Goal: Task Accomplishment & Management: Use online tool/utility

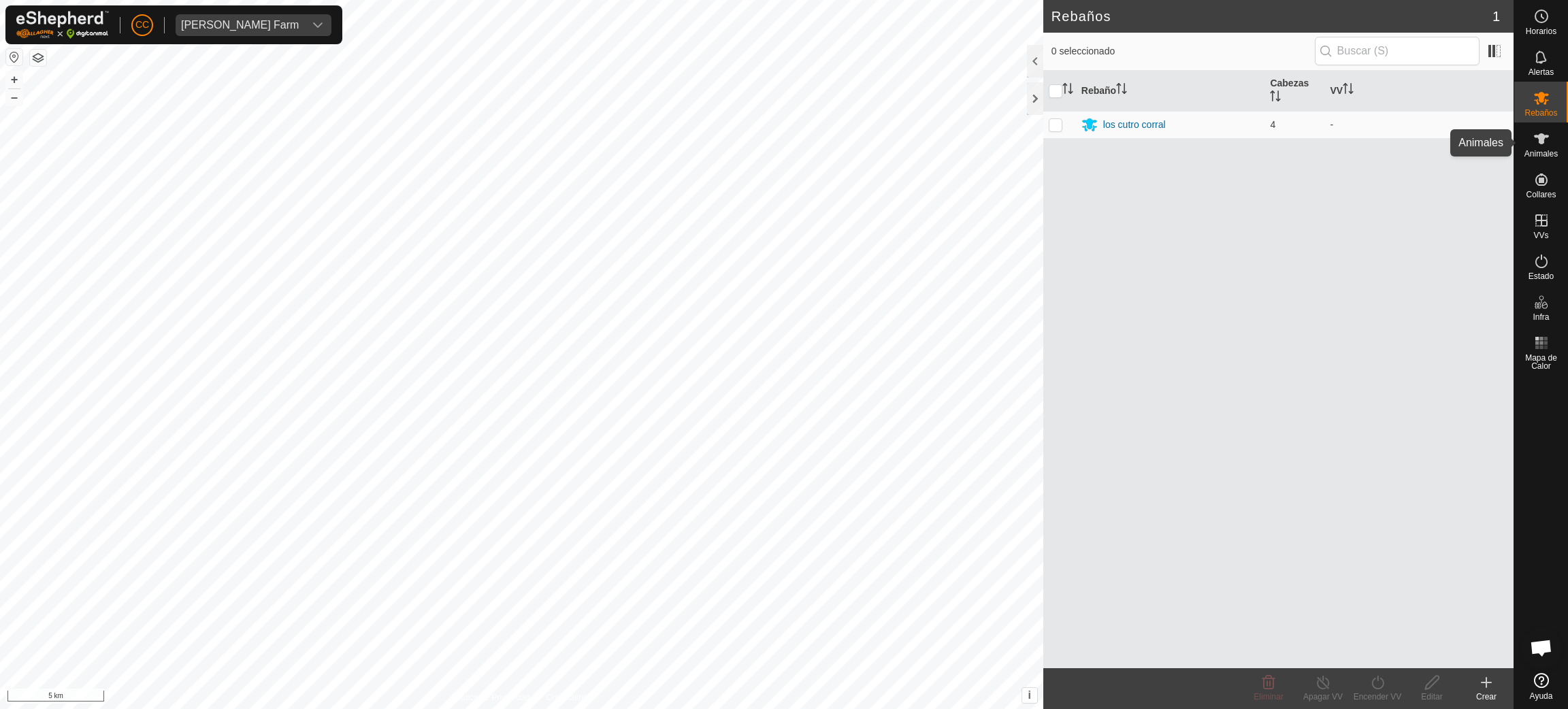
scroll to position [1109, 0]
click at [1529, 150] on span "Animales" at bounding box center [1541, 154] width 33 height 8
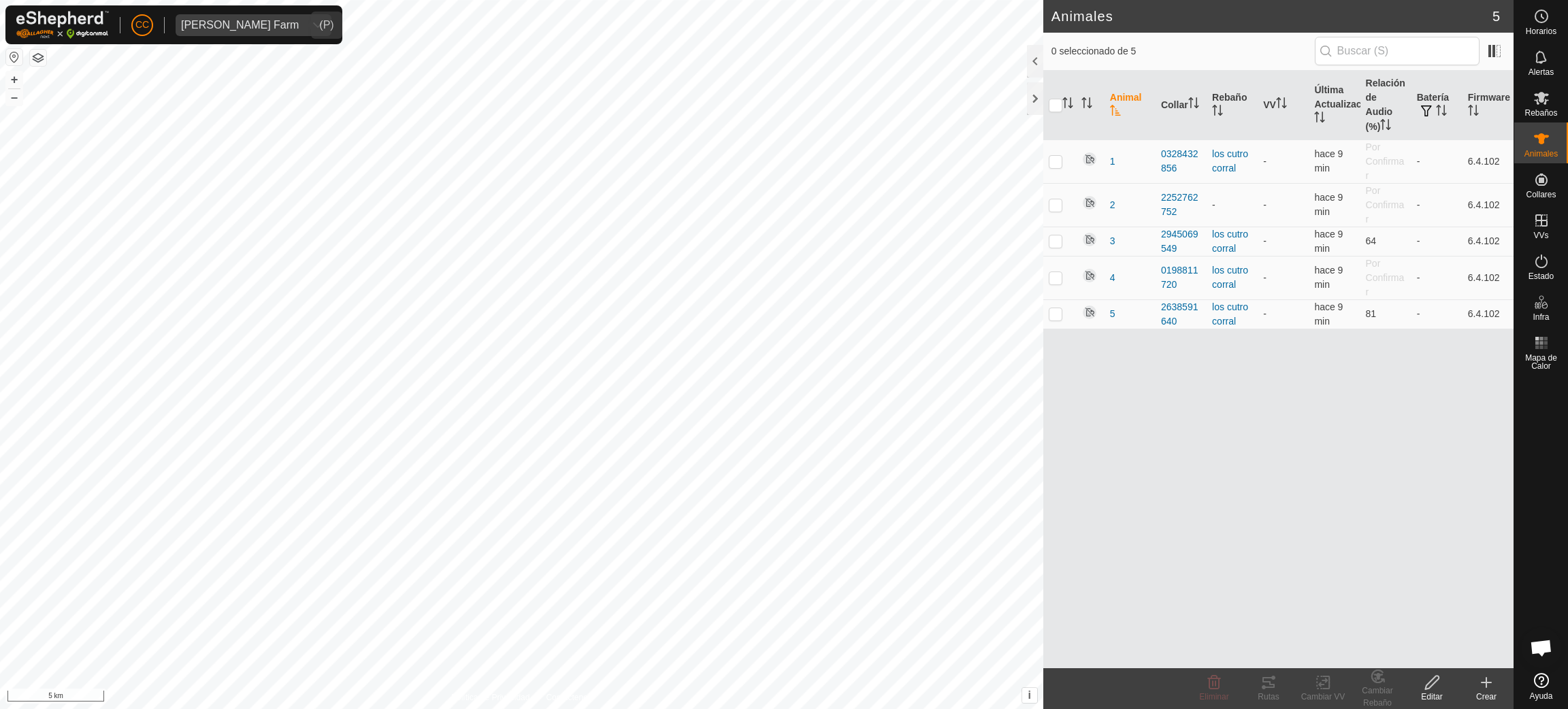
click at [266, 22] on div "[PERSON_NAME] Farm" at bounding box center [239, 25] width 118 height 11
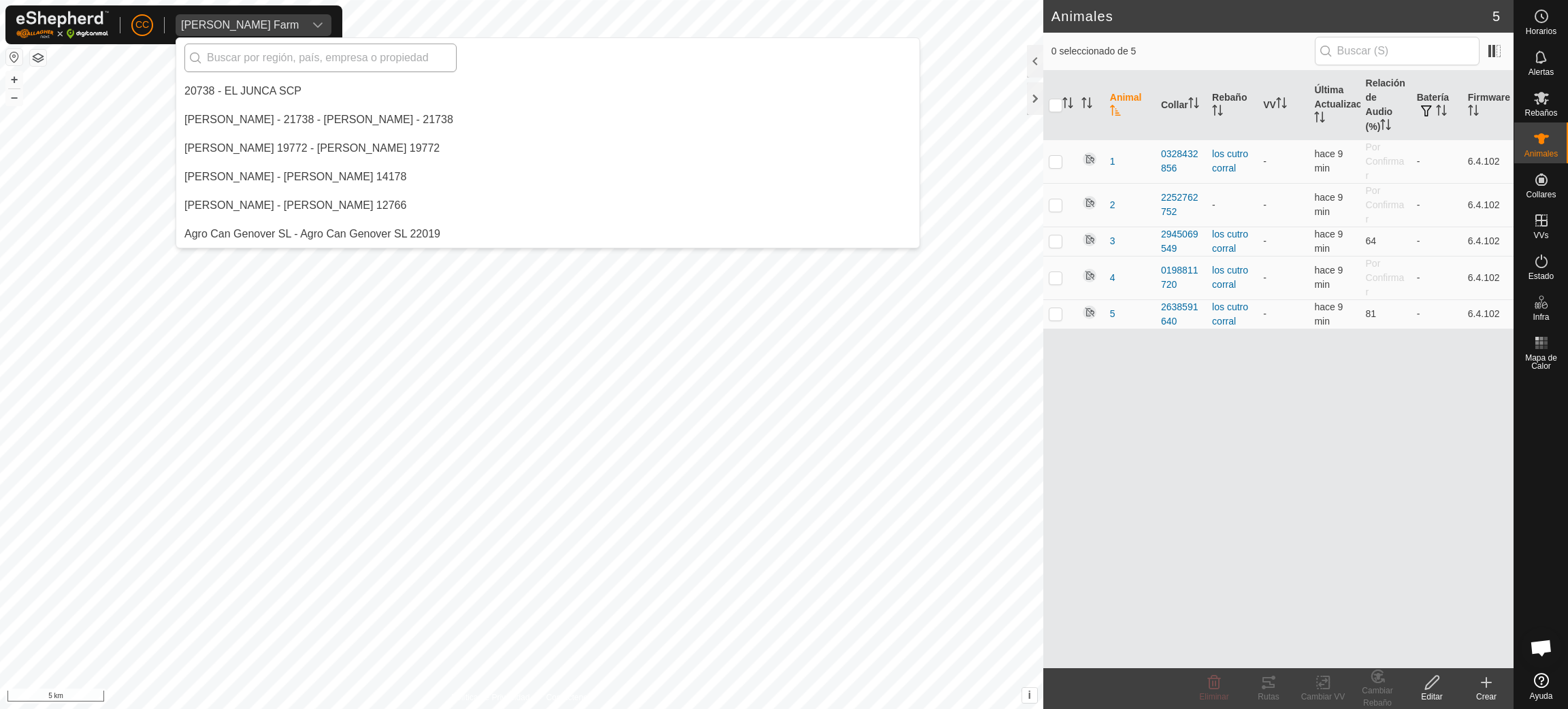
scroll to position [4680, 0]
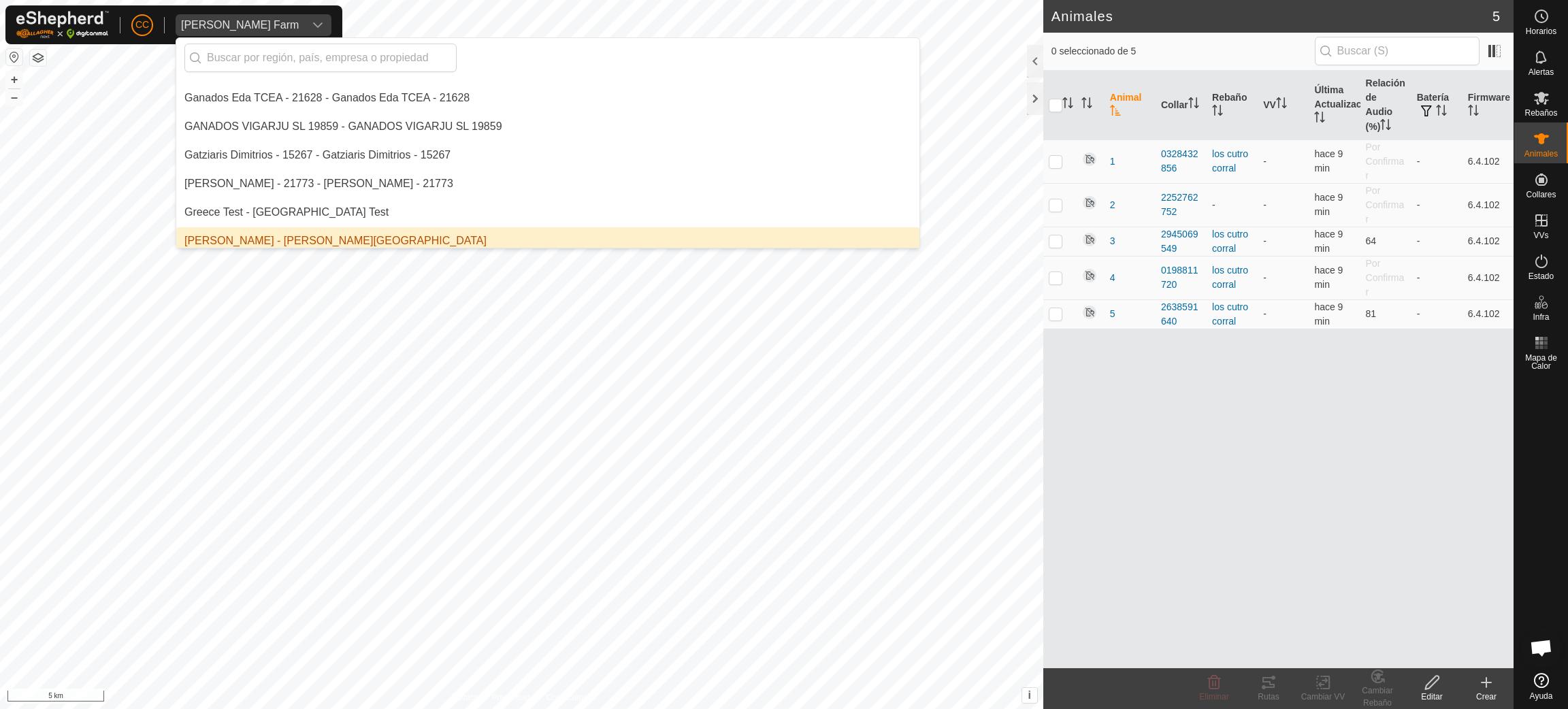
click at [328, 234] on li "[PERSON_NAME] - [PERSON_NAME][GEOGRAPHIC_DATA]" at bounding box center [547, 241] width 743 height 27
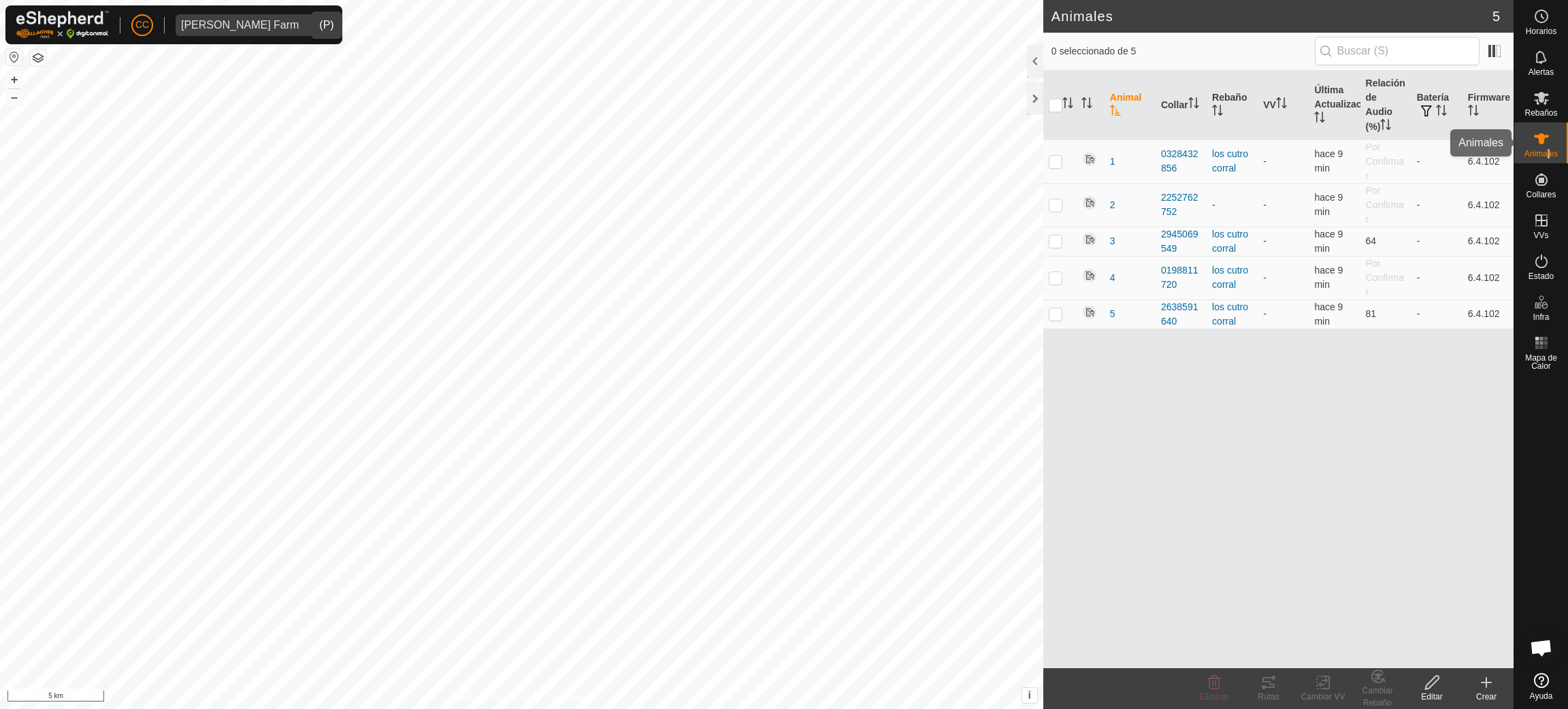
click at [1548, 157] on span "Animales" at bounding box center [1541, 154] width 33 height 8
click at [1544, 197] on span "Collares" at bounding box center [1541, 194] width 30 height 8
click at [1480, 189] on ul "Collares No Equipados Monitorear Collares" at bounding box center [1446, 190] width 135 height 56
click at [1453, 173] on link "Collares No Equipados" at bounding box center [1446, 176] width 135 height 27
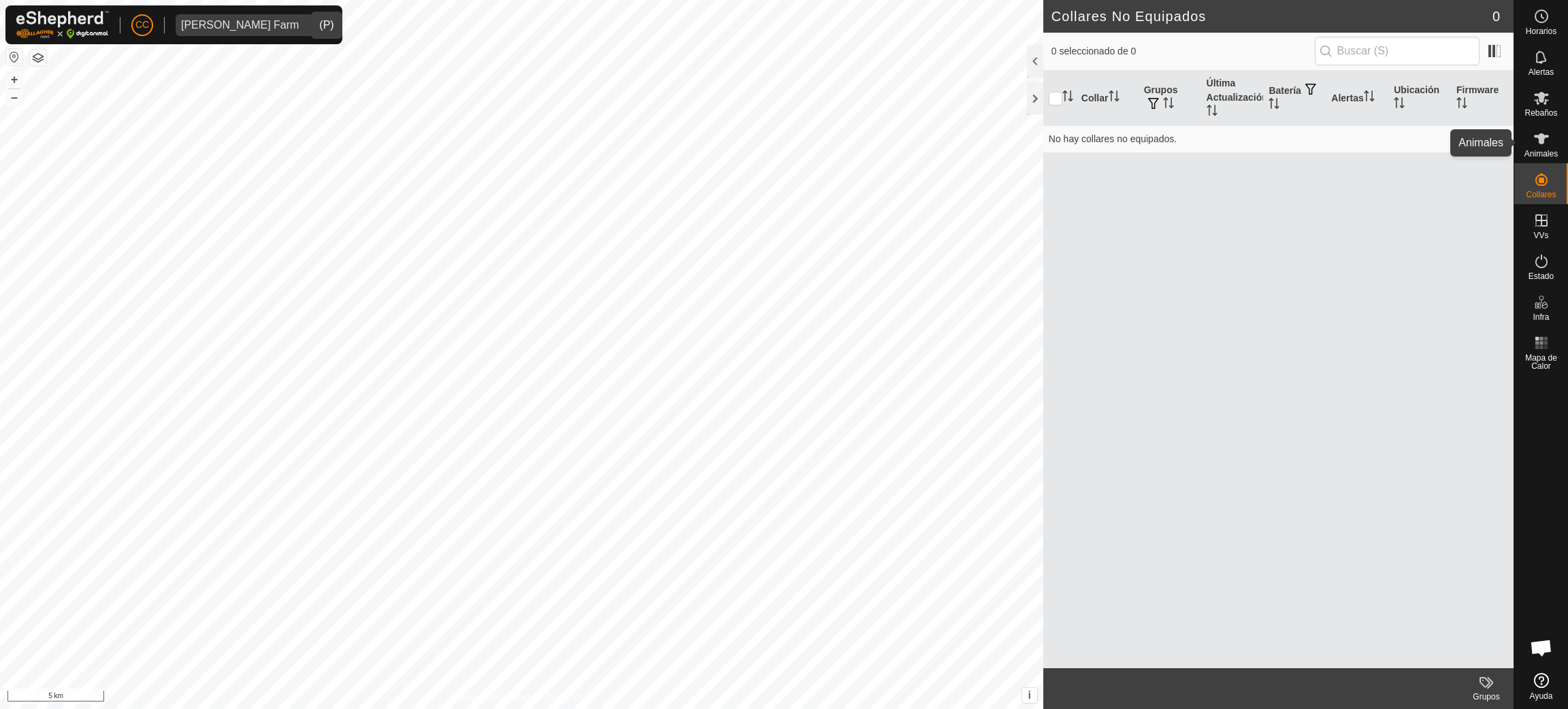
click at [1538, 141] on icon at bounding box center [1542, 138] width 17 height 17
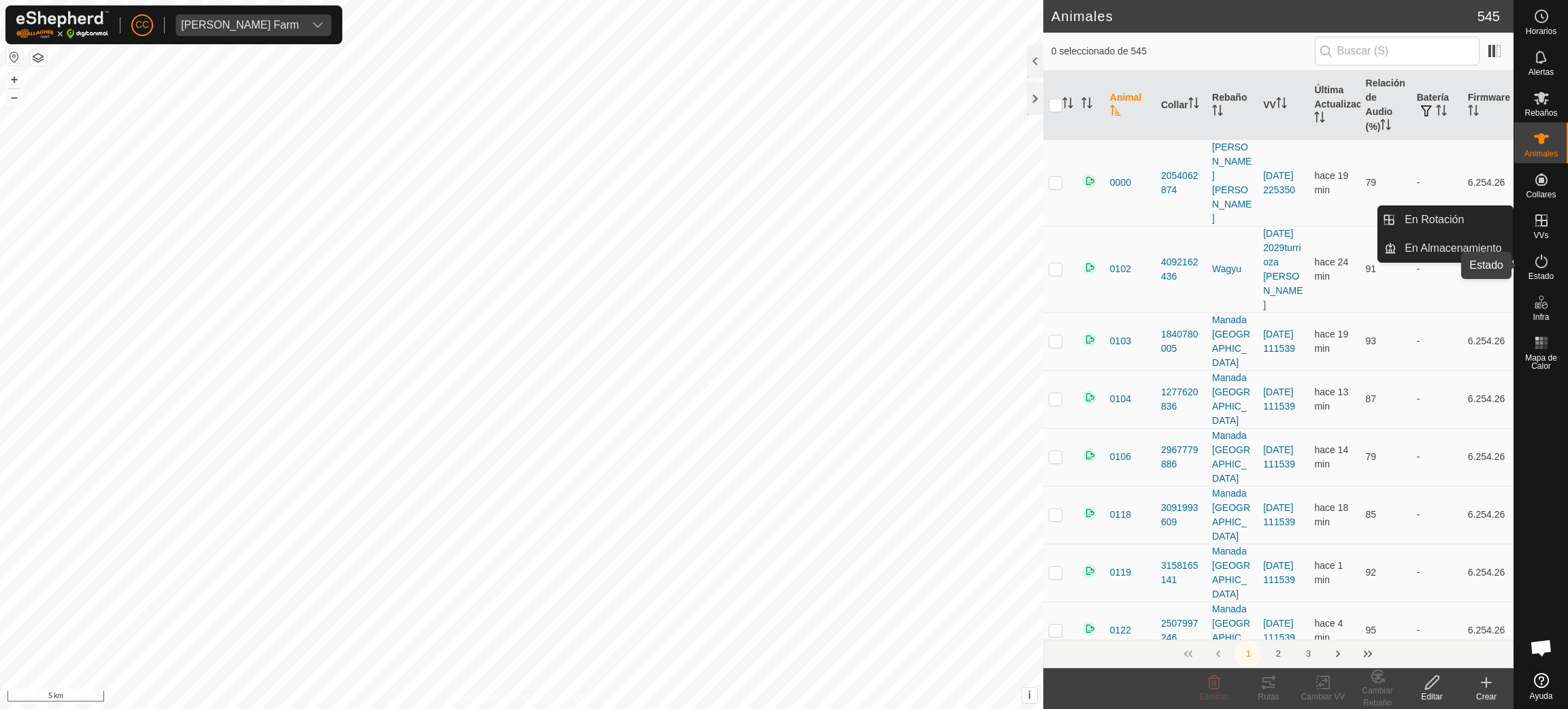
click at [1544, 276] on span "Estado" at bounding box center [1541, 276] width 25 height 8
click at [1535, 268] on icon at bounding box center [1542, 261] width 17 height 17
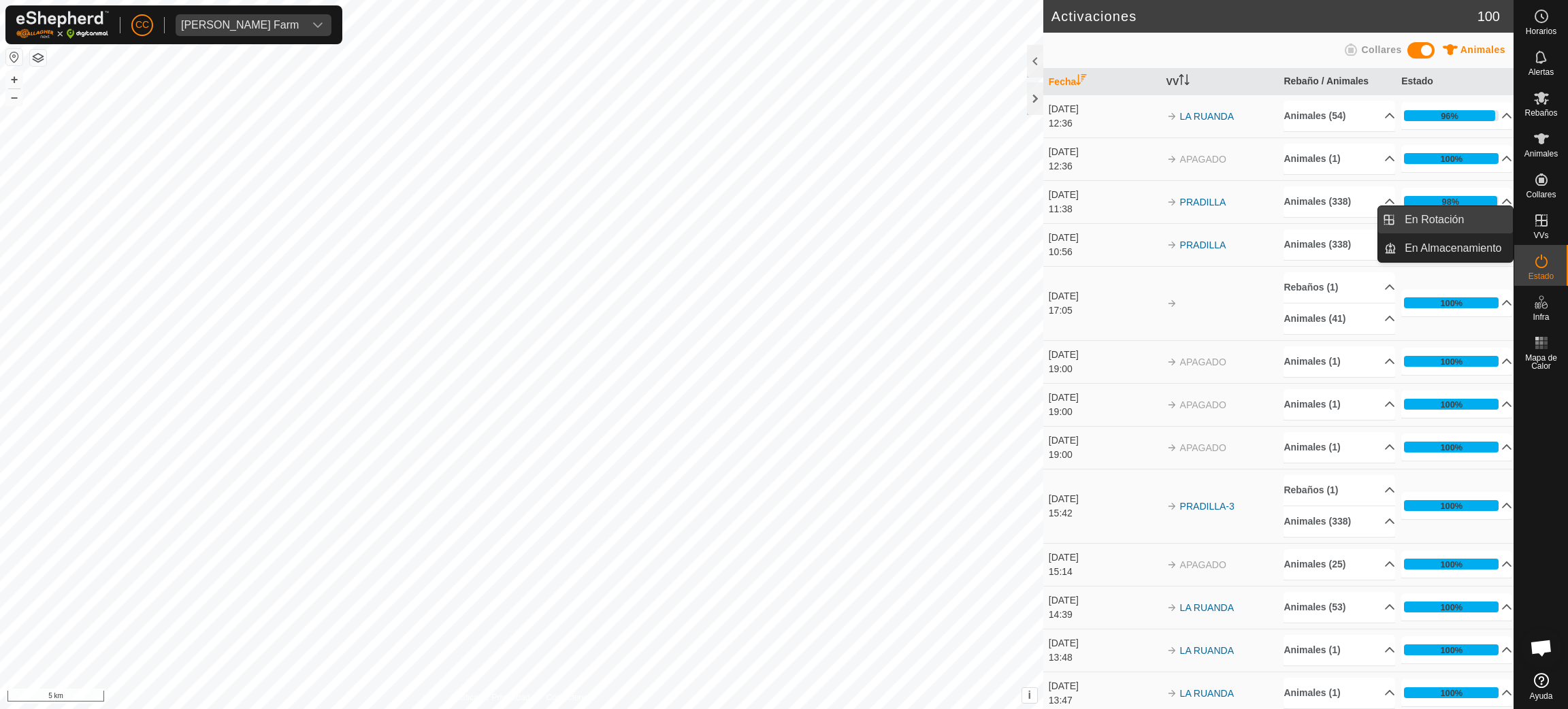
click at [1468, 220] on link "En Rotación" at bounding box center [1454, 219] width 116 height 27
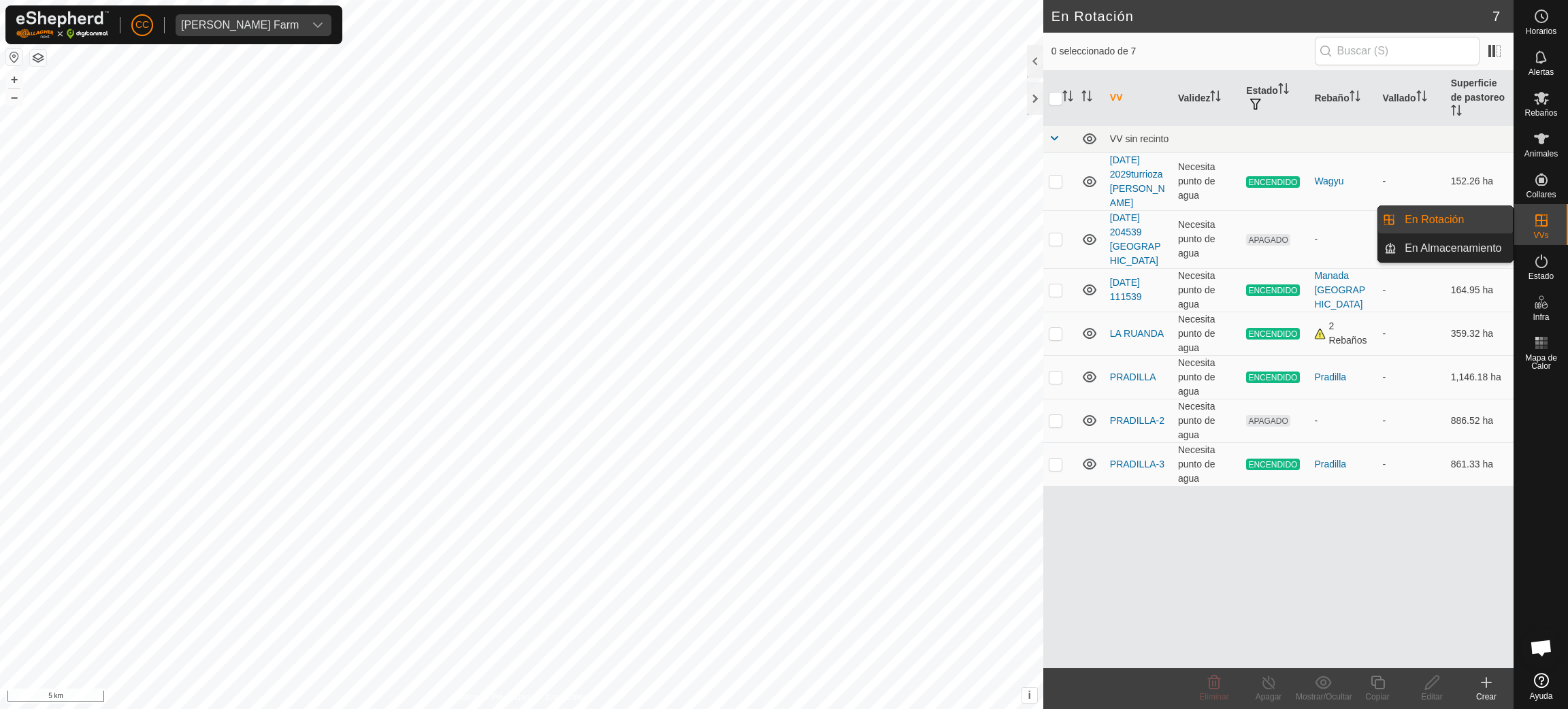
scroll to position [1109, 0]
click at [1085, 415] on icon at bounding box center [1089, 421] width 13 height 11
click at [1090, 456] on icon at bounding box center [1089, 463] width 17 height 17
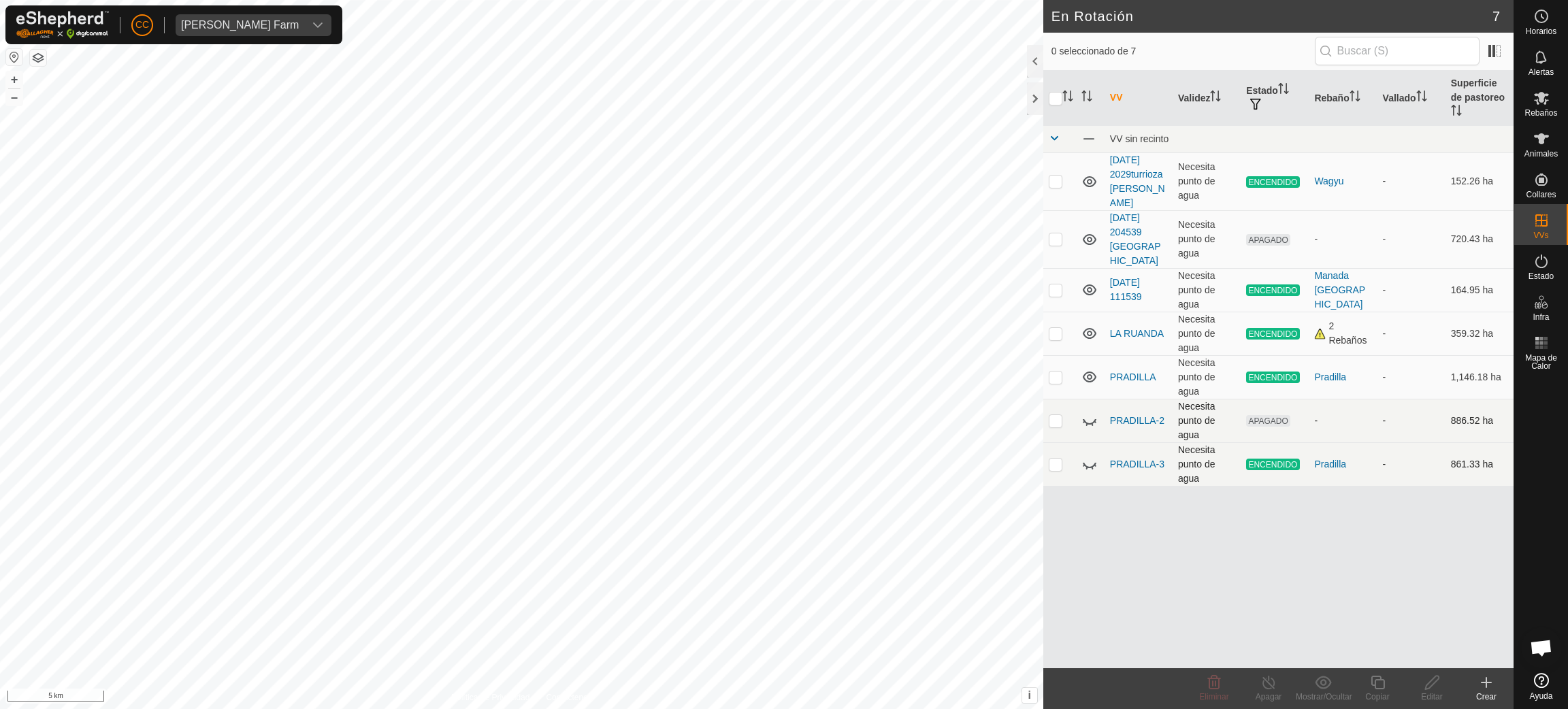
drag, startPoint x: 1055, startPoint y: 392, endPoint x: 1059, endPoint y: 397, distance: 6.4
click at [1053, 415] on p-checkbox at bounding box center [1055, 421] width 13 height 11
click at [1210, 677] on icon at bounding box center [1215, 682] width 13 height 13
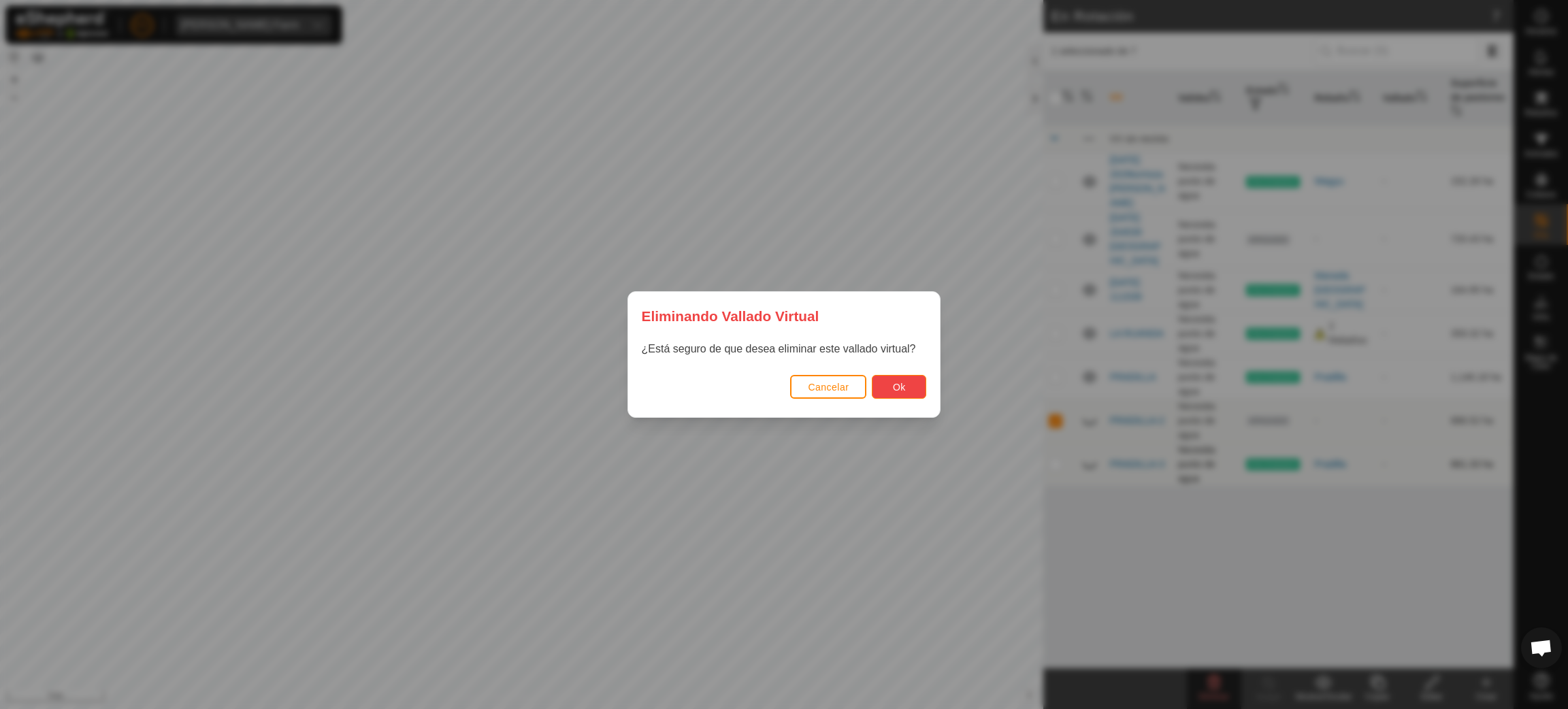
click at [902, 385] on span "Ok" at bounding box center [900, 387] width 13 height 11
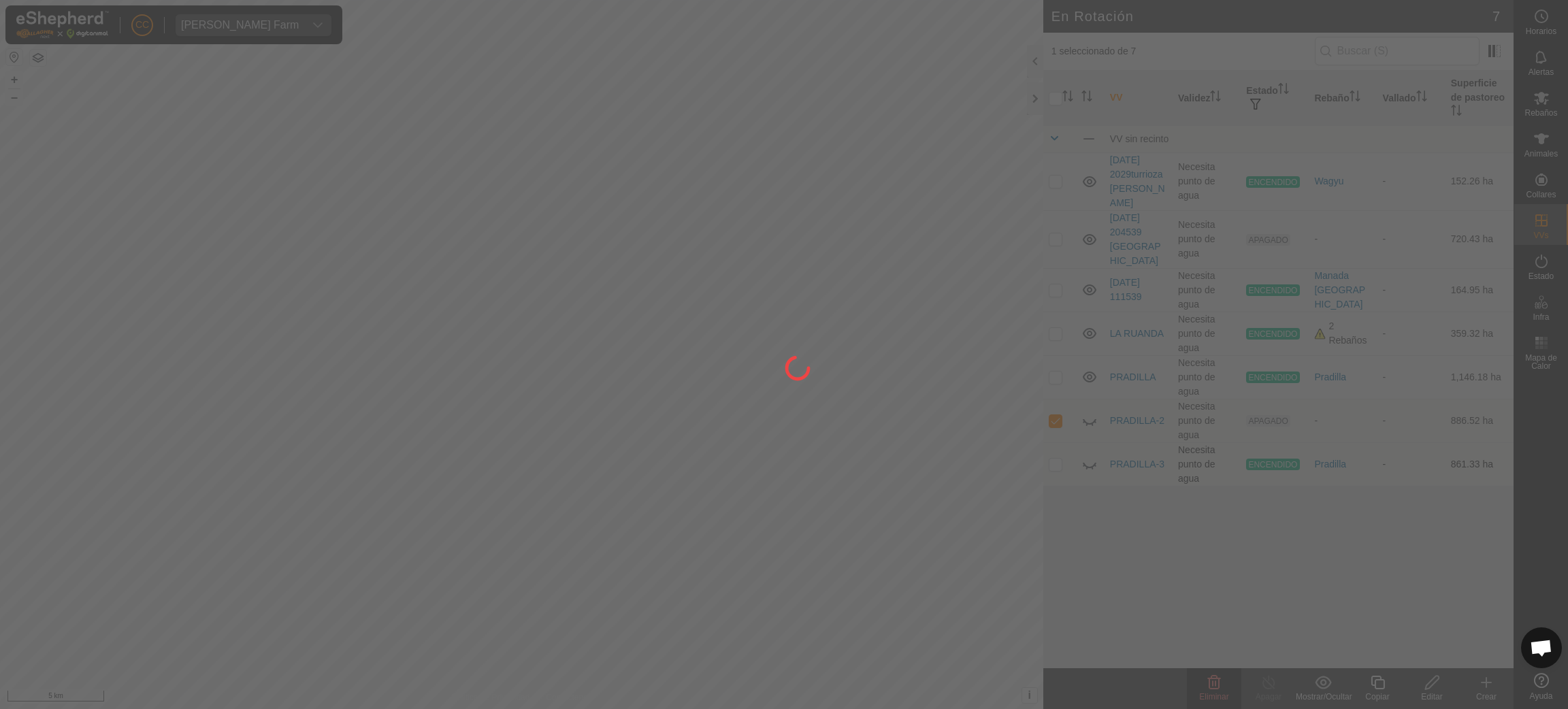
checkbox input "false"
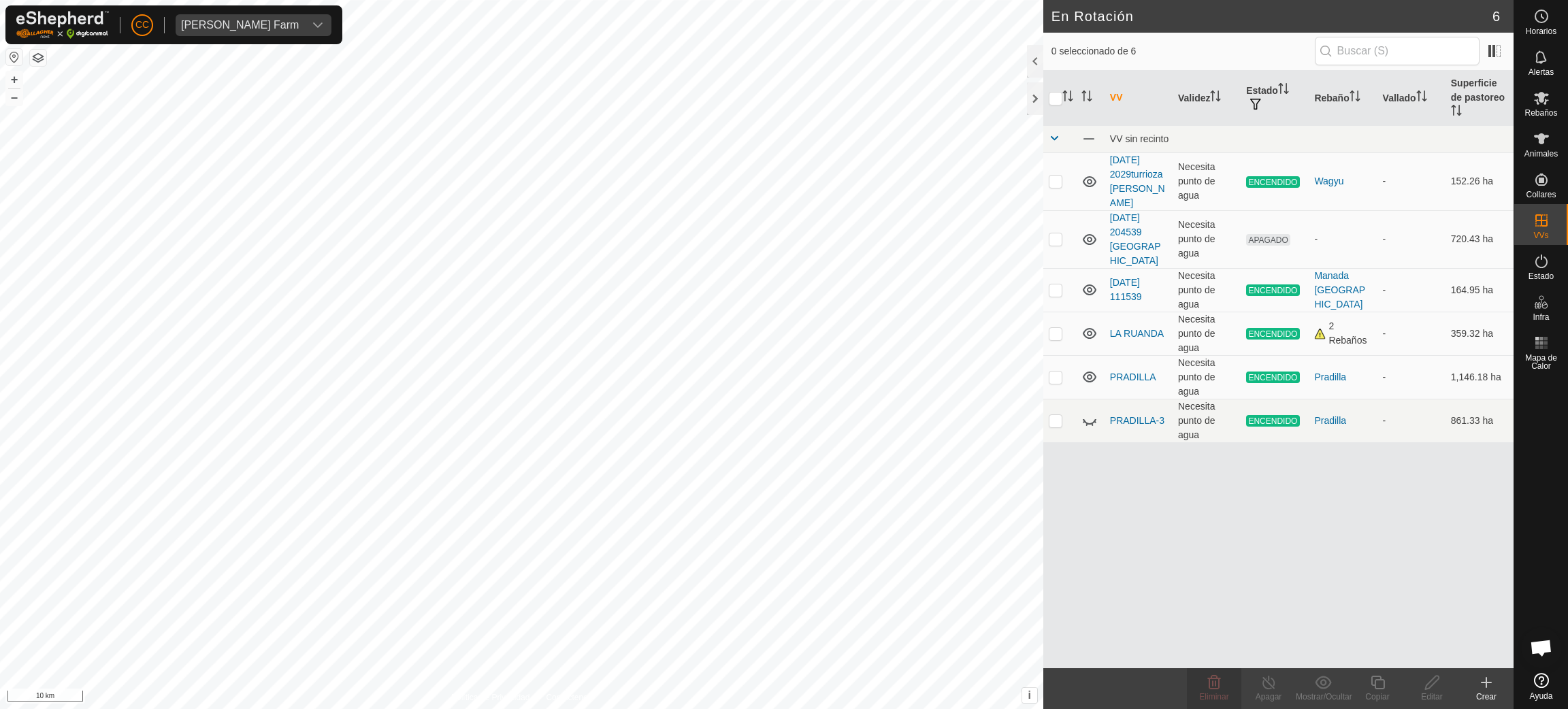
click at [6, 51] on button "button" at bounding box center [14, 57] width 17 height 17
click at [1541, 133] on icon at bounding box center [1541, 139] width 15 height 11
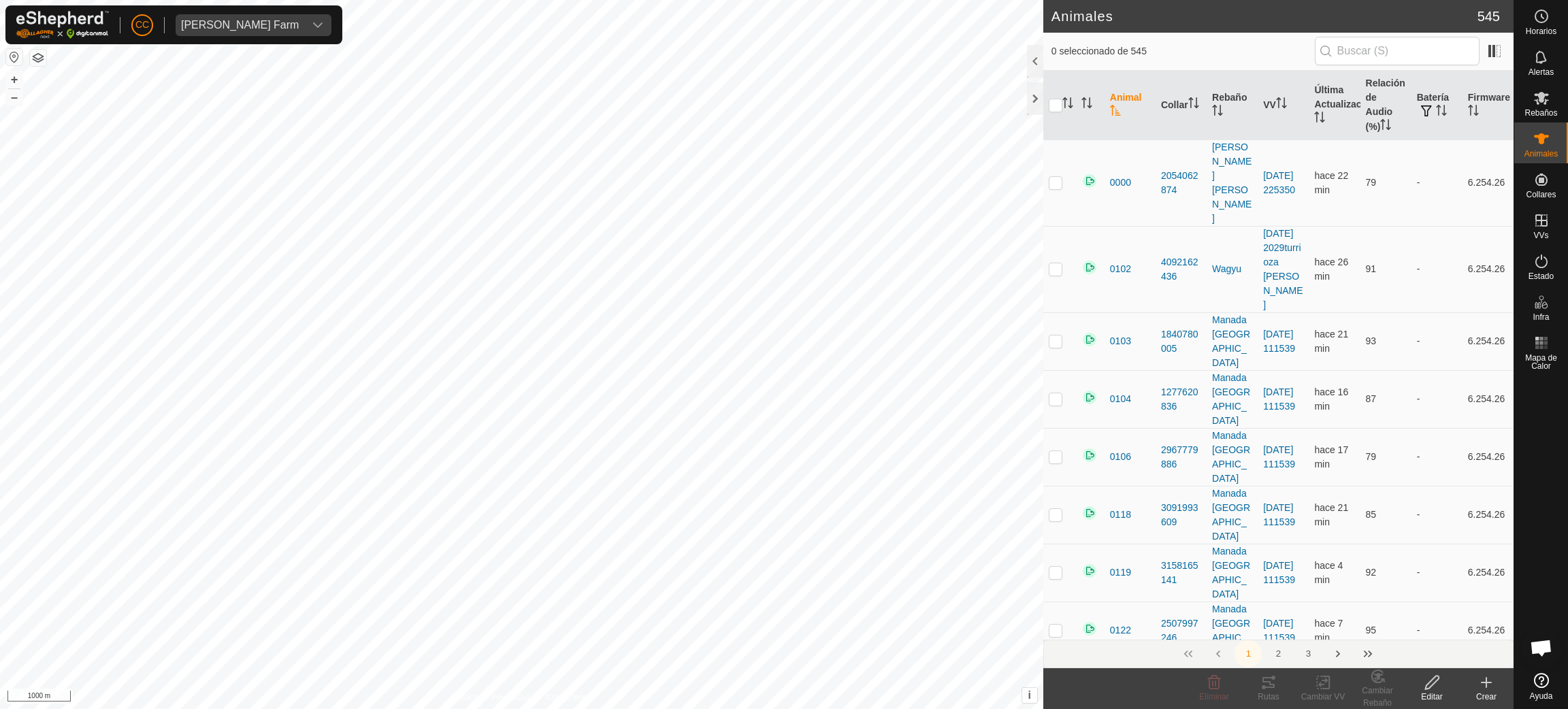
click at [1563, 110] on div "Rebaños" at bounding box center [1541, 102] width 54 height 41
click at [1559, 111] on div "Rebaños" at bounding box center [1541, 102] width 54 height 41
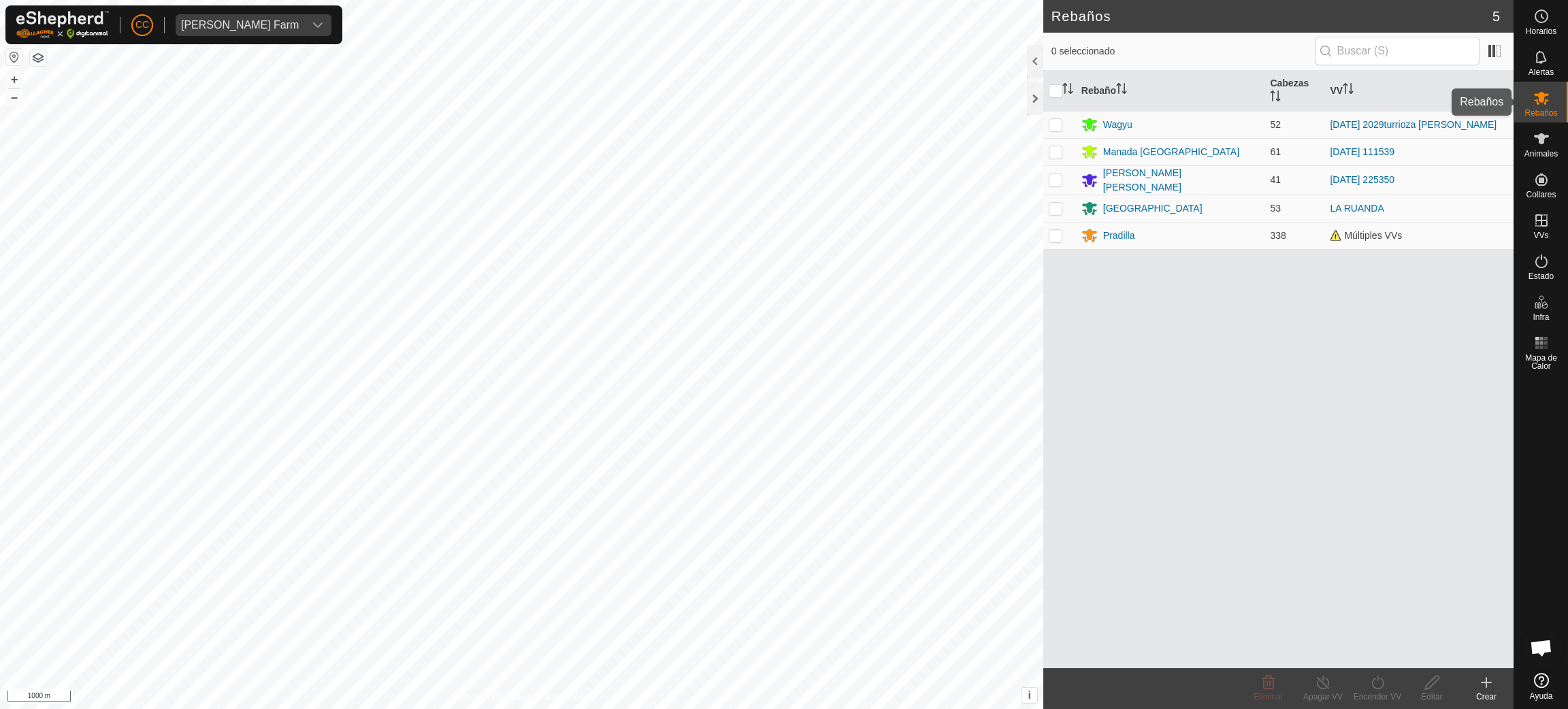
click at [1555, 98] on div "Rebaños" at bounding box center [1541, 102] width 54 height 41
click at [1130, 234] on div "Pradilla" at bounding box center [1119, 236] width 32 height 14
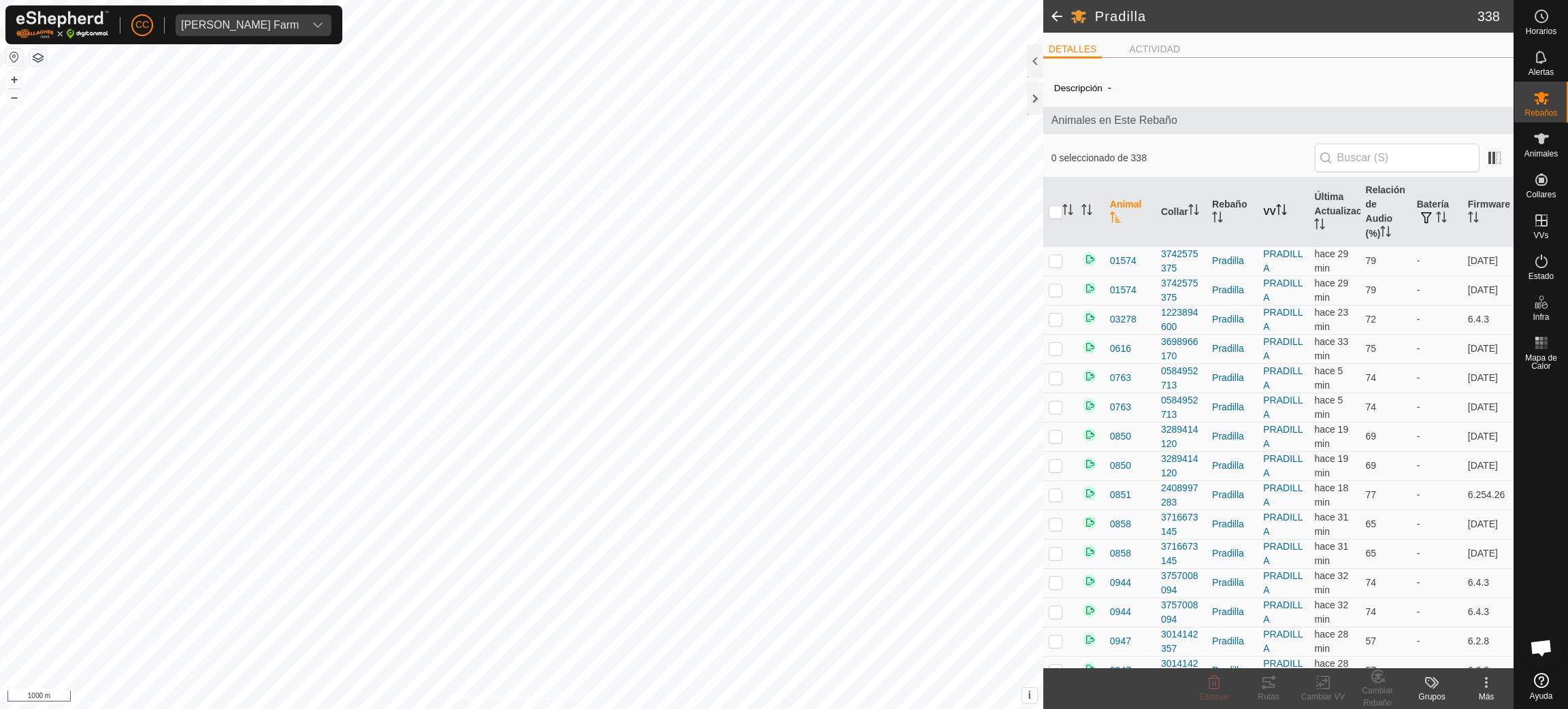
click at [1276, 219] on th "VV" at bounding box center [1284, 212] width 51 height 69
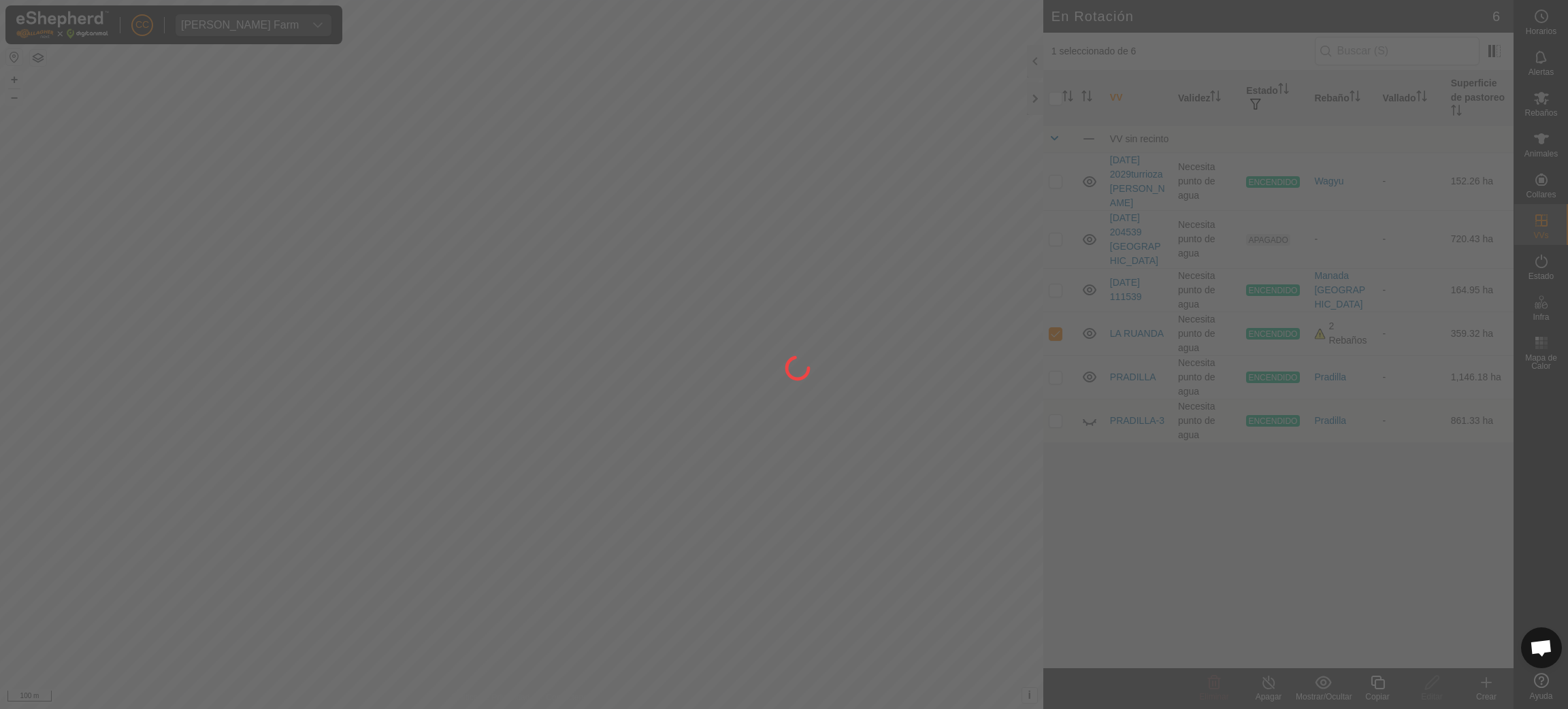
click at [312, 71] on div at bounding box center [784, 354] width 1568 height 709
